Goal: Task Accomplishment & Management: Manage account settings

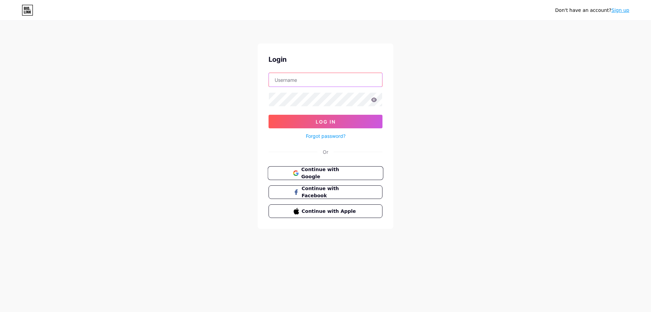
type input "[EMAIL_ADDRESS][DOMAIN_NAME]"
click at [338, 171] on span "Continue with Google" at bounding box center [329, 173] width 57 height 15
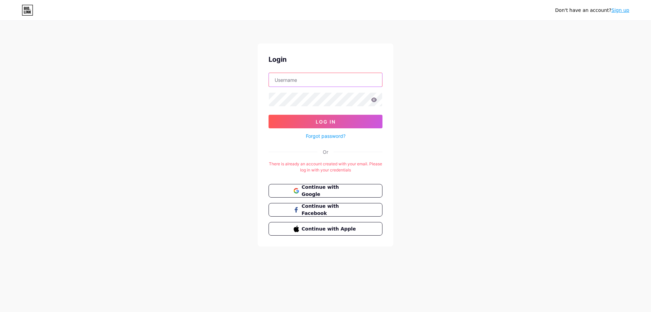
type input "[EMAIL_ADDRESS][DOMAIN_NAME]"
click at [32, 10] on icon at bounding box center [28, 10] width 12 height 11
